Goal: Find specific page/section: Find specific page/section

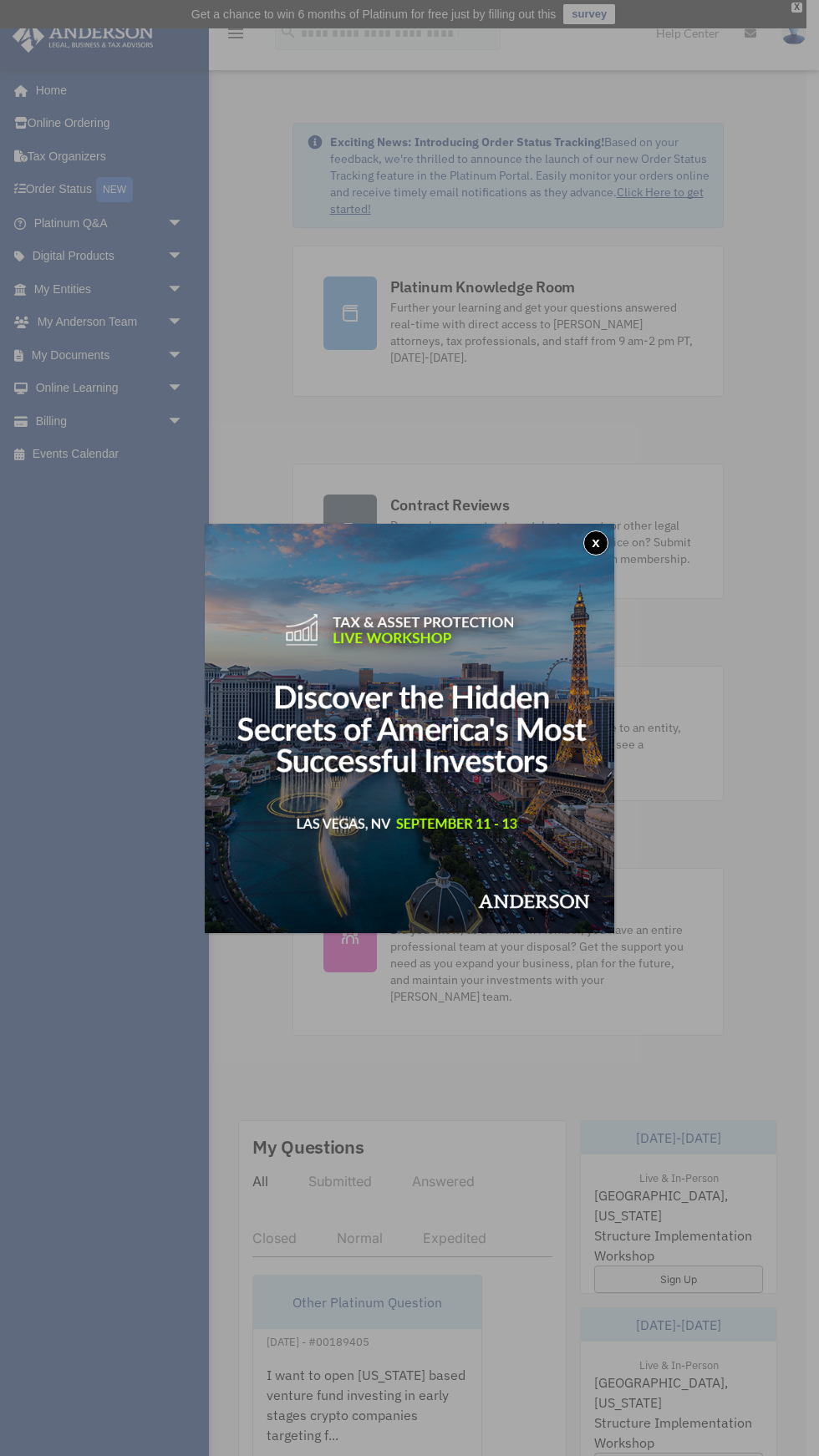
click at [594, 543] on button "x" at bounding box center [595, 543] width 25 height 25
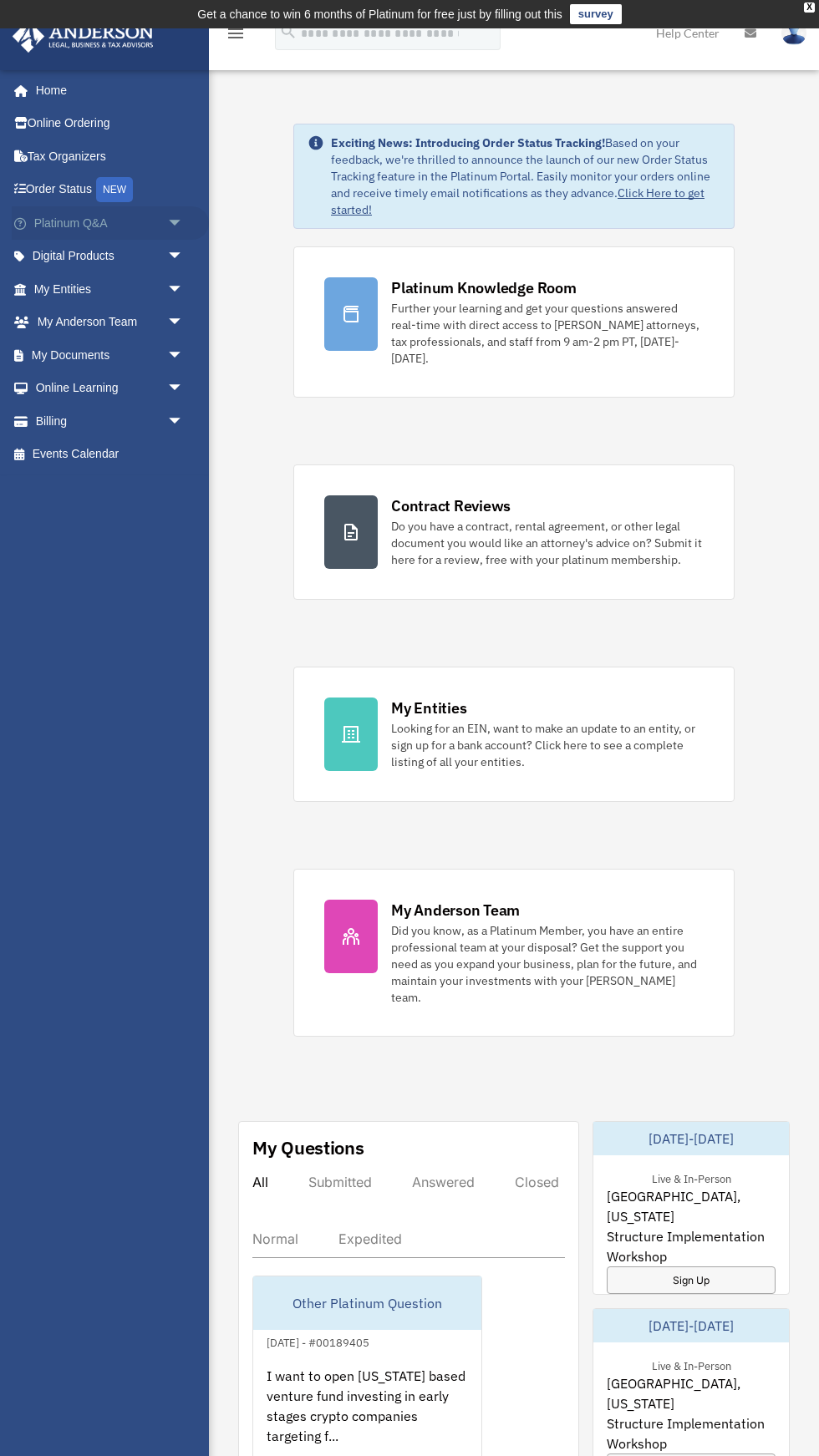
click at [186, 221] on span "arrow_drop_down" at bounding box center [183, 223] width 33 height 34
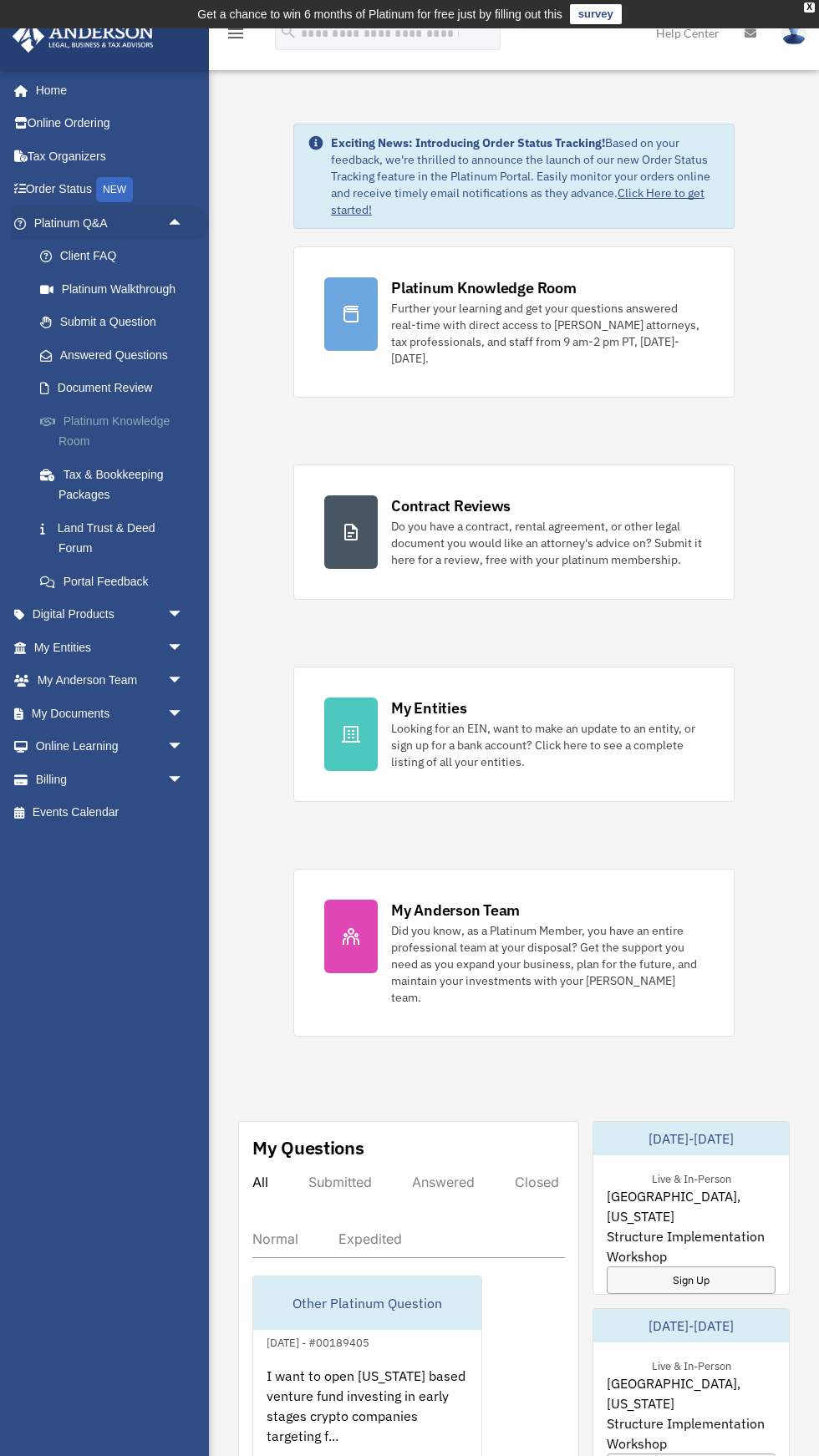
click at [100, 429] on link "Platinum Knowledge Room" at bounding box center [116, 431] width 185 height 54
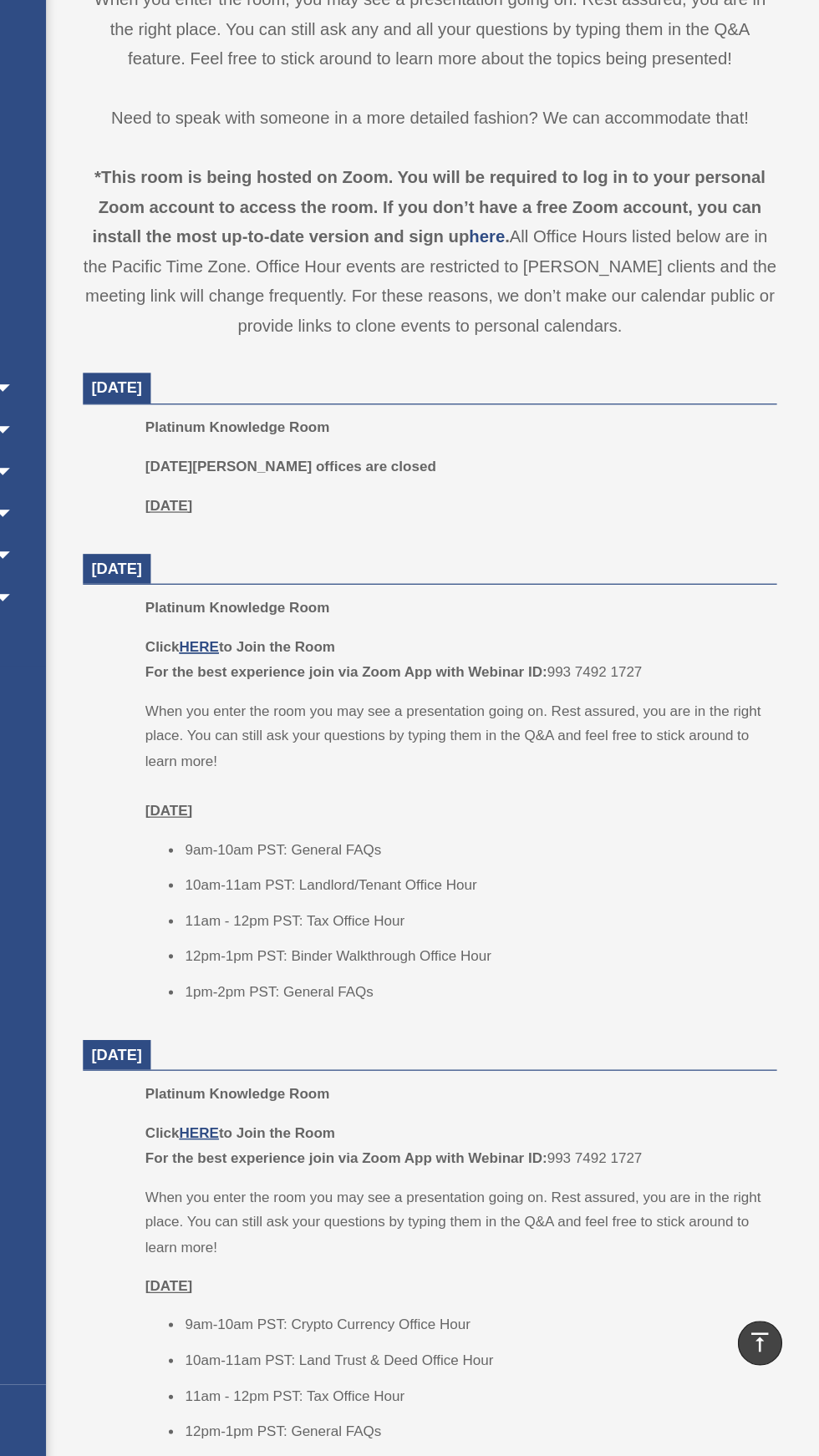
scroll to position [254, 0]
